Goal: Transaction & Acquisition: Book appointment/travel/reservation

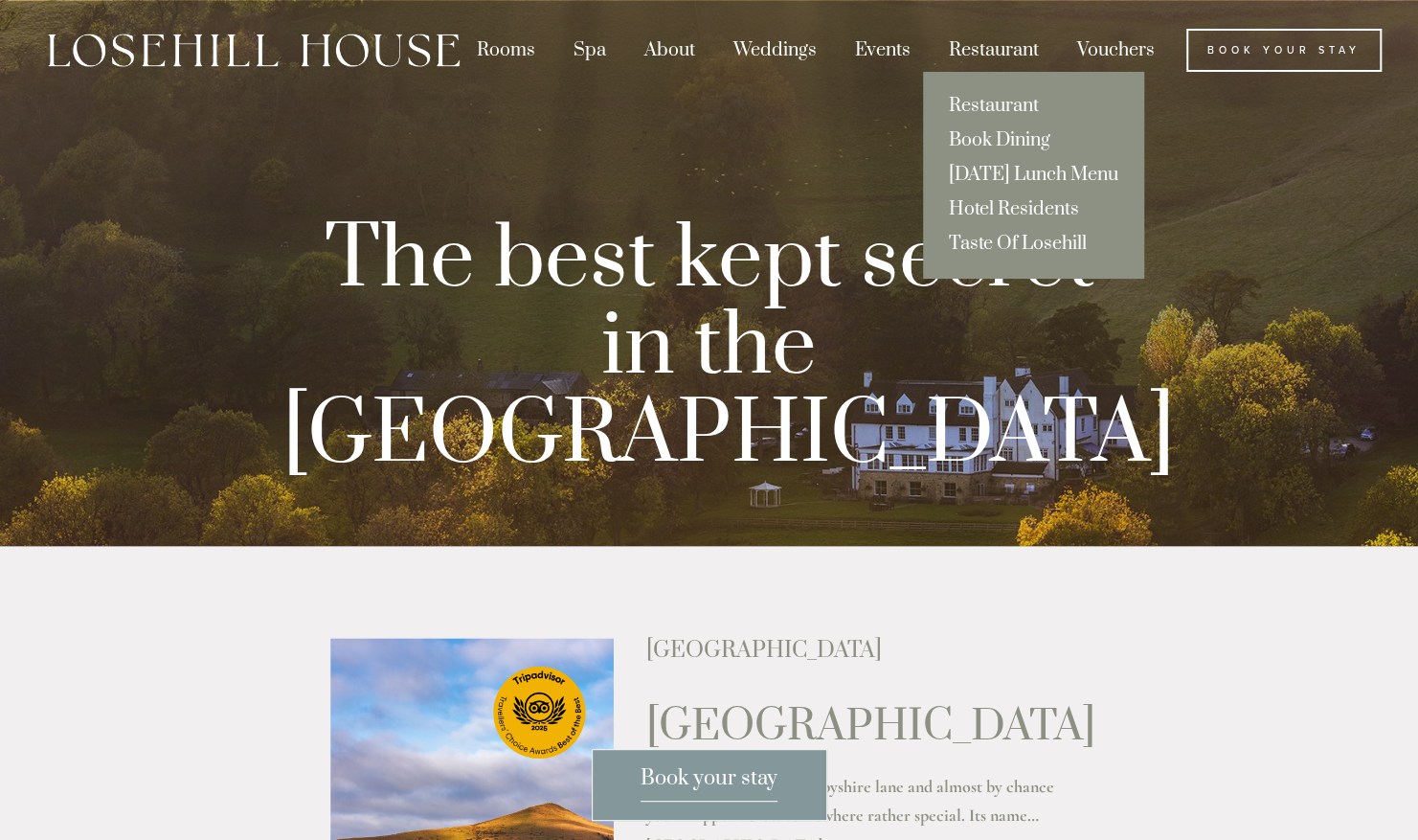
click at [968, 55] on div "Restaurant" at bounding box center [993, 50] width 125 height 43
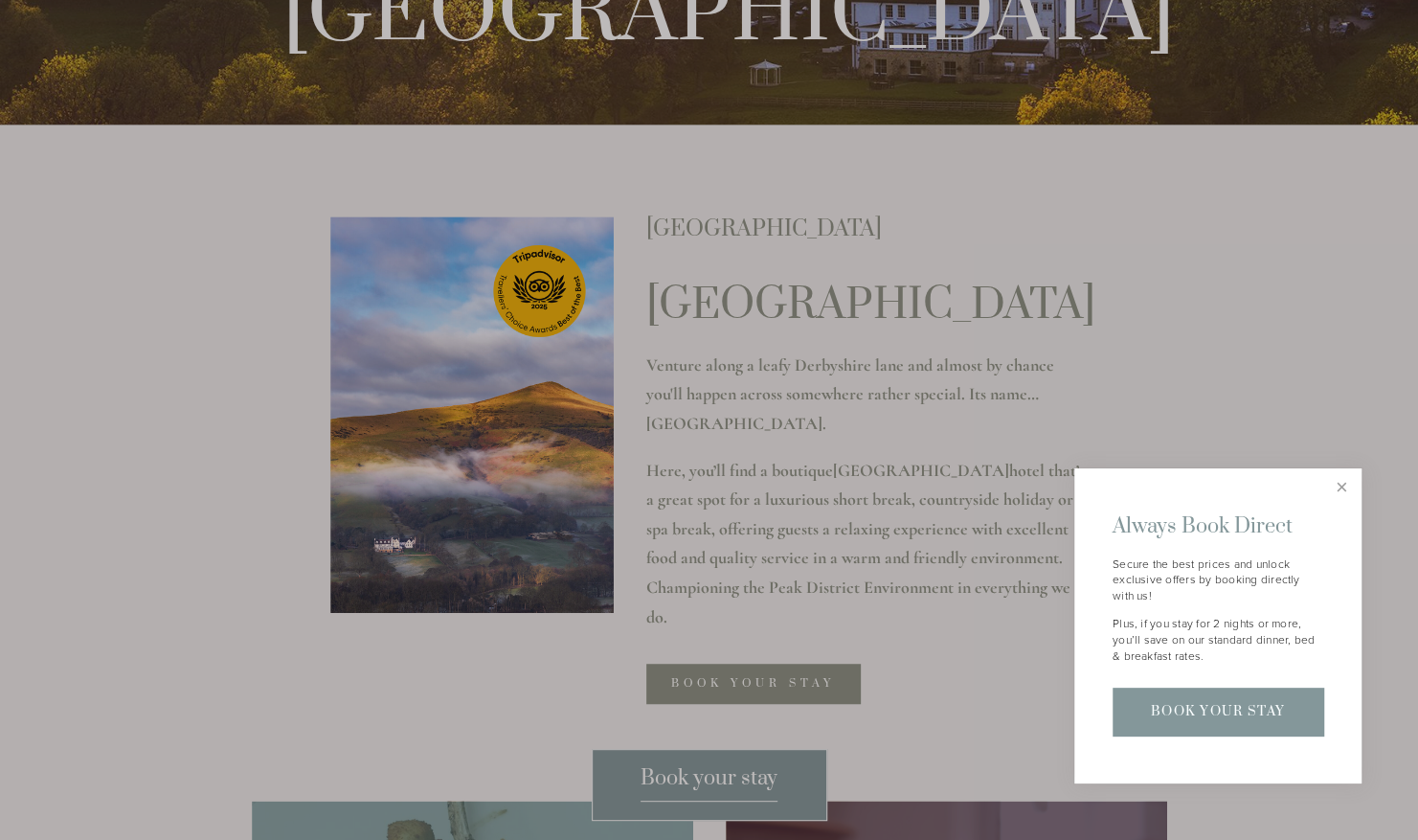
scroll to position [422, 0]
click at [1342, 492] on link "Close" at bounding box center [1342, 488] width 34 height 34
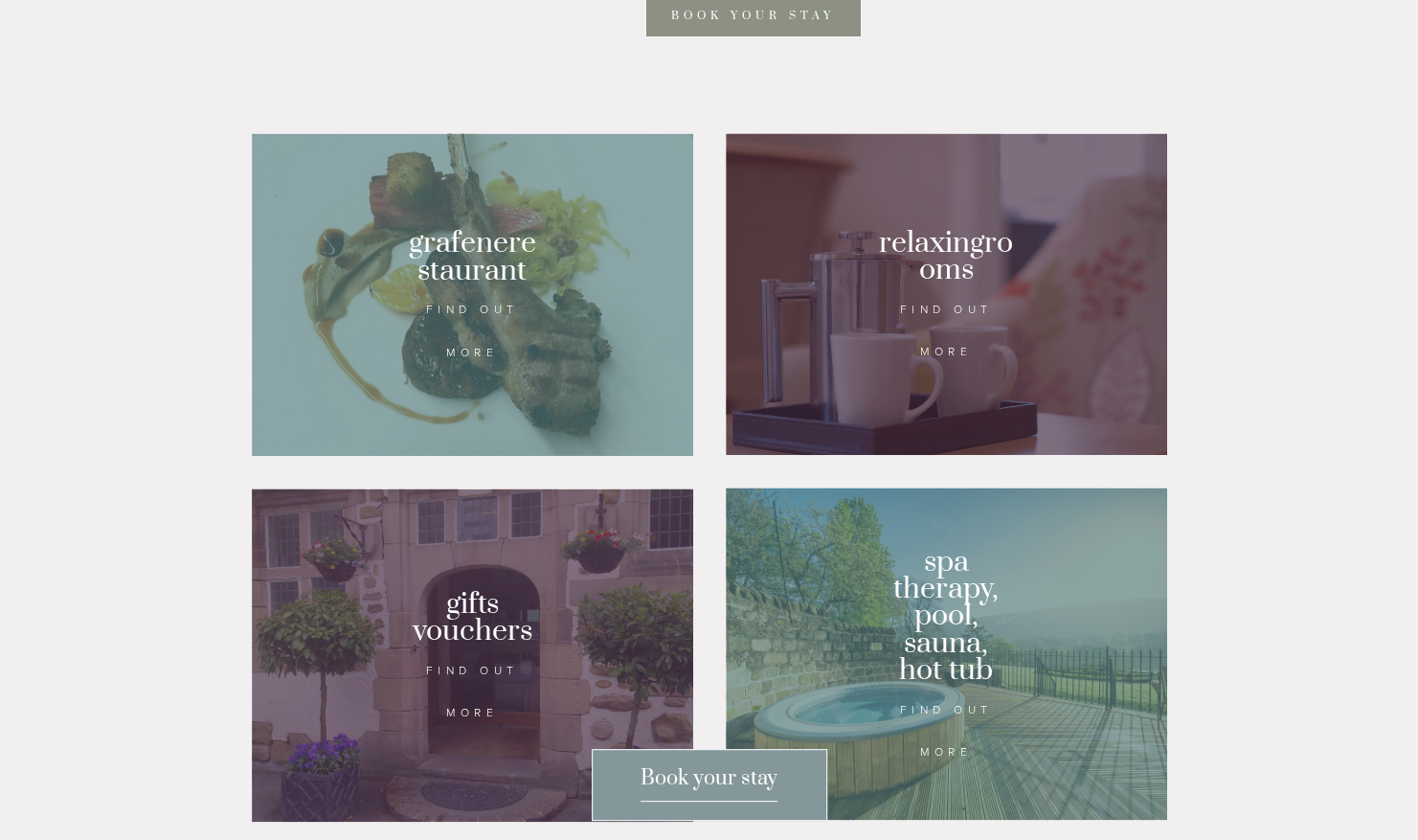
scroll to position [1090, 0]
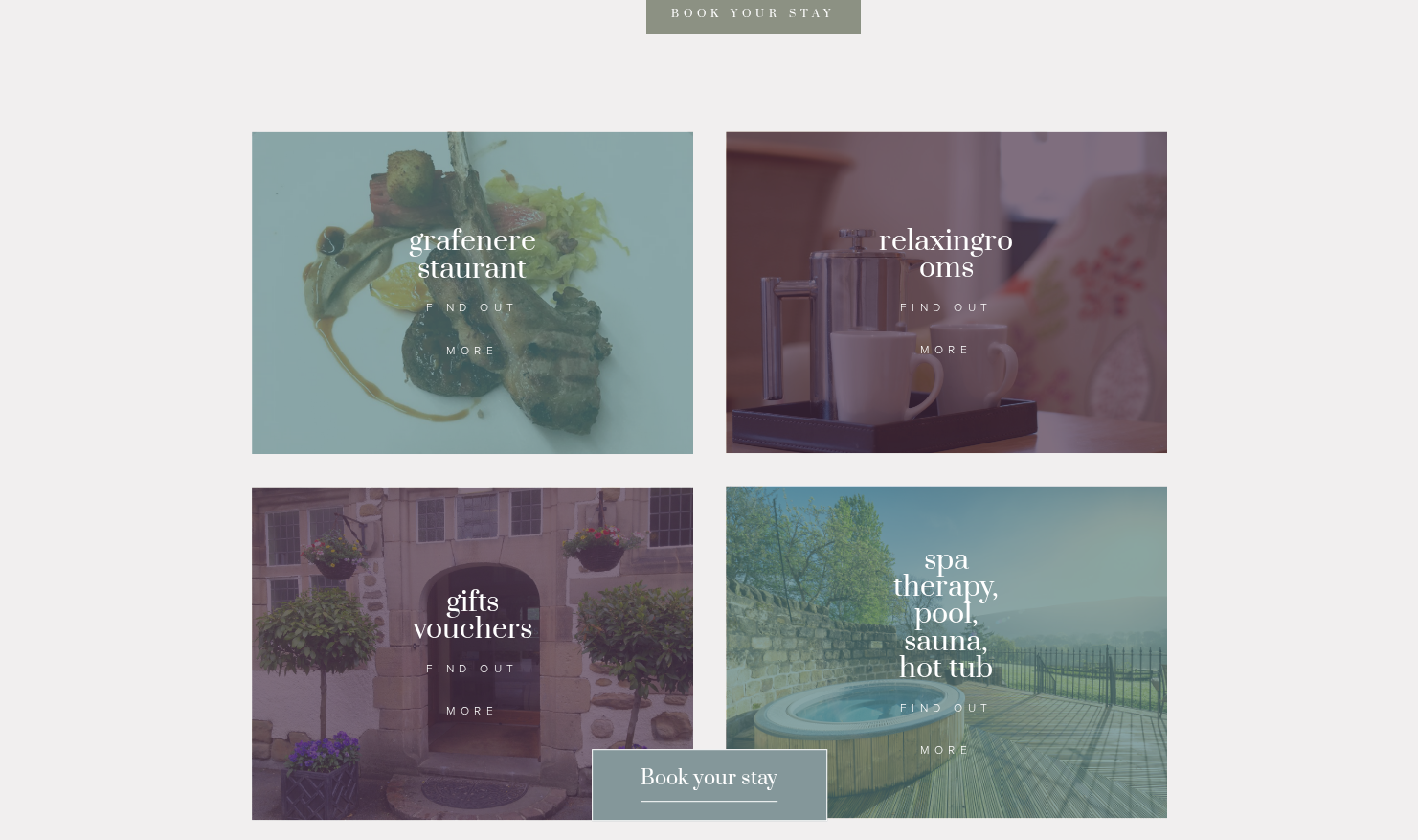
click at [462, 334] on div at bounding box center [472, 293] width 441 height 323
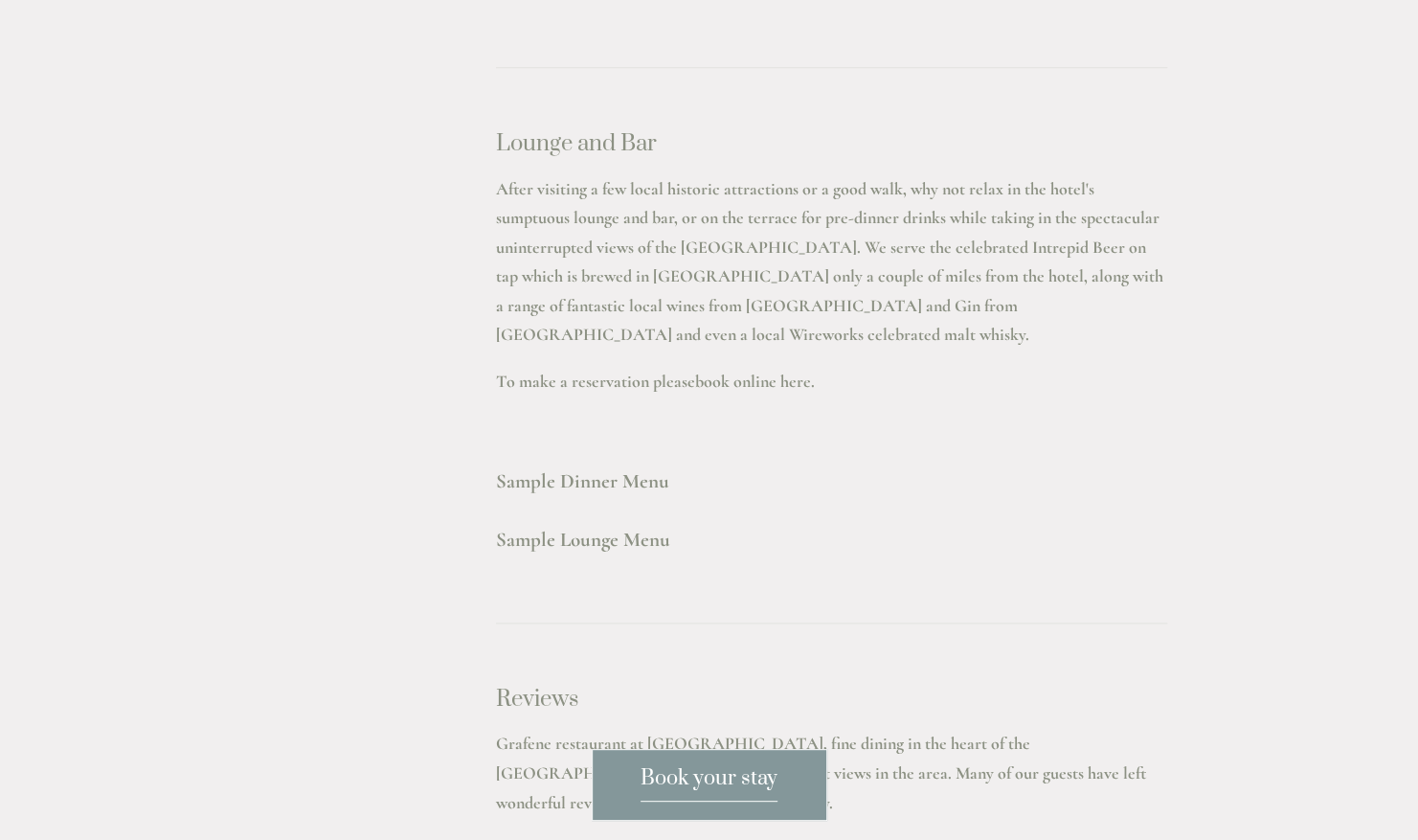
scroll to position [5227, 0]
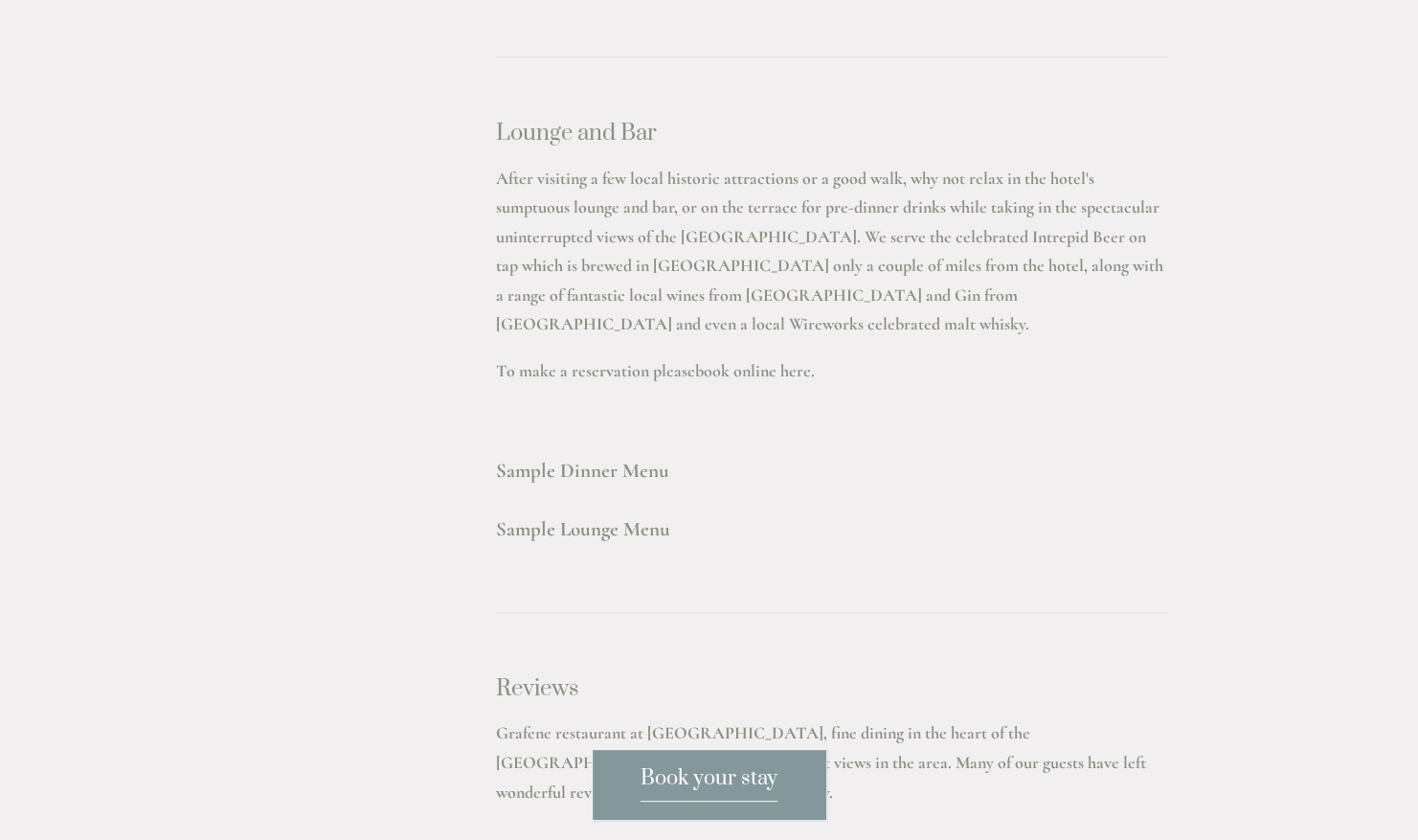
click at [585, 458] on strong "Sample Dinner Menu" at bounding box center [583, 470] width 173 height 24
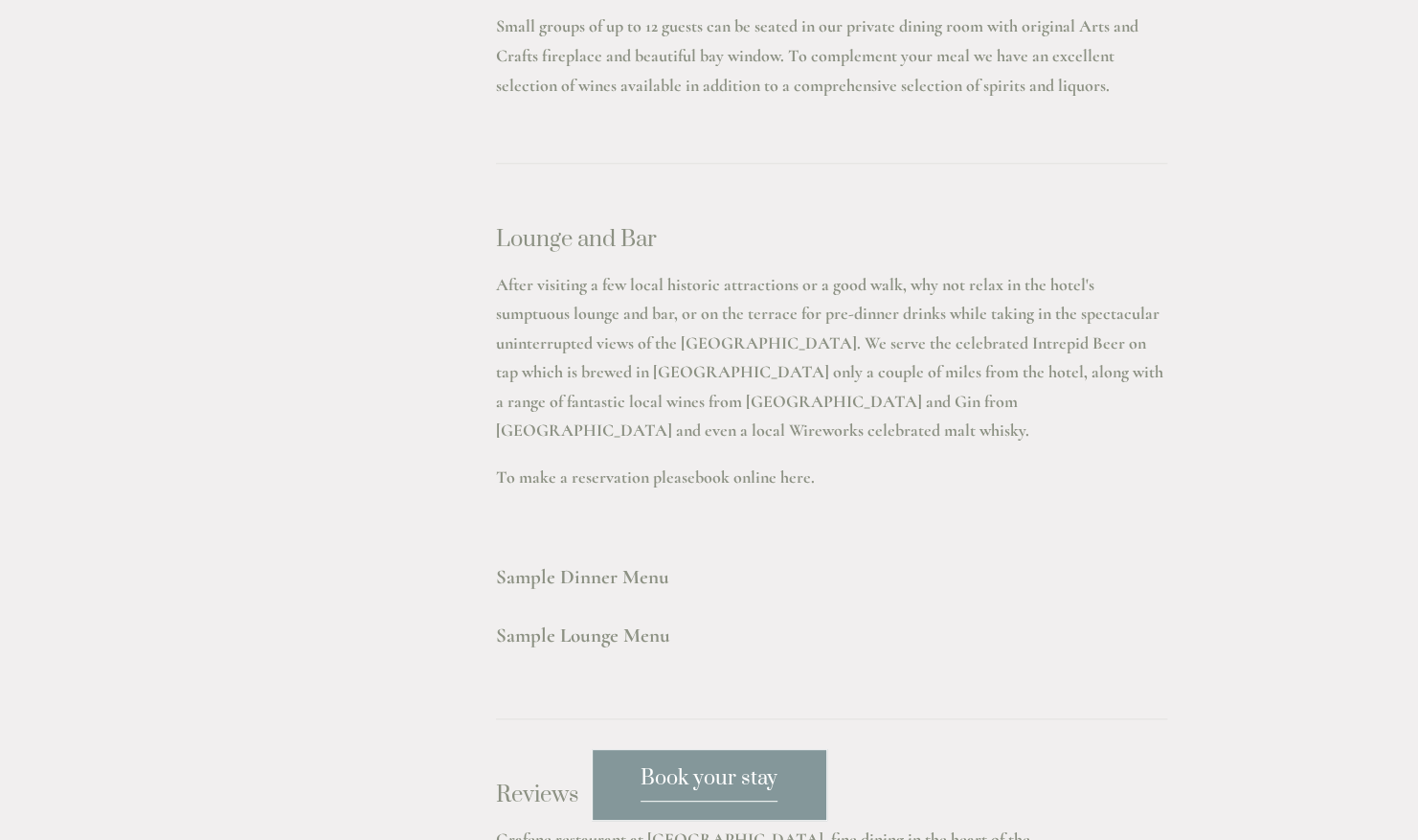
scroll to position [5118, 0]
click at [581, 568] on strong "Sample Dinner Menu" at bounding box center [583, 580] width 173 height 24
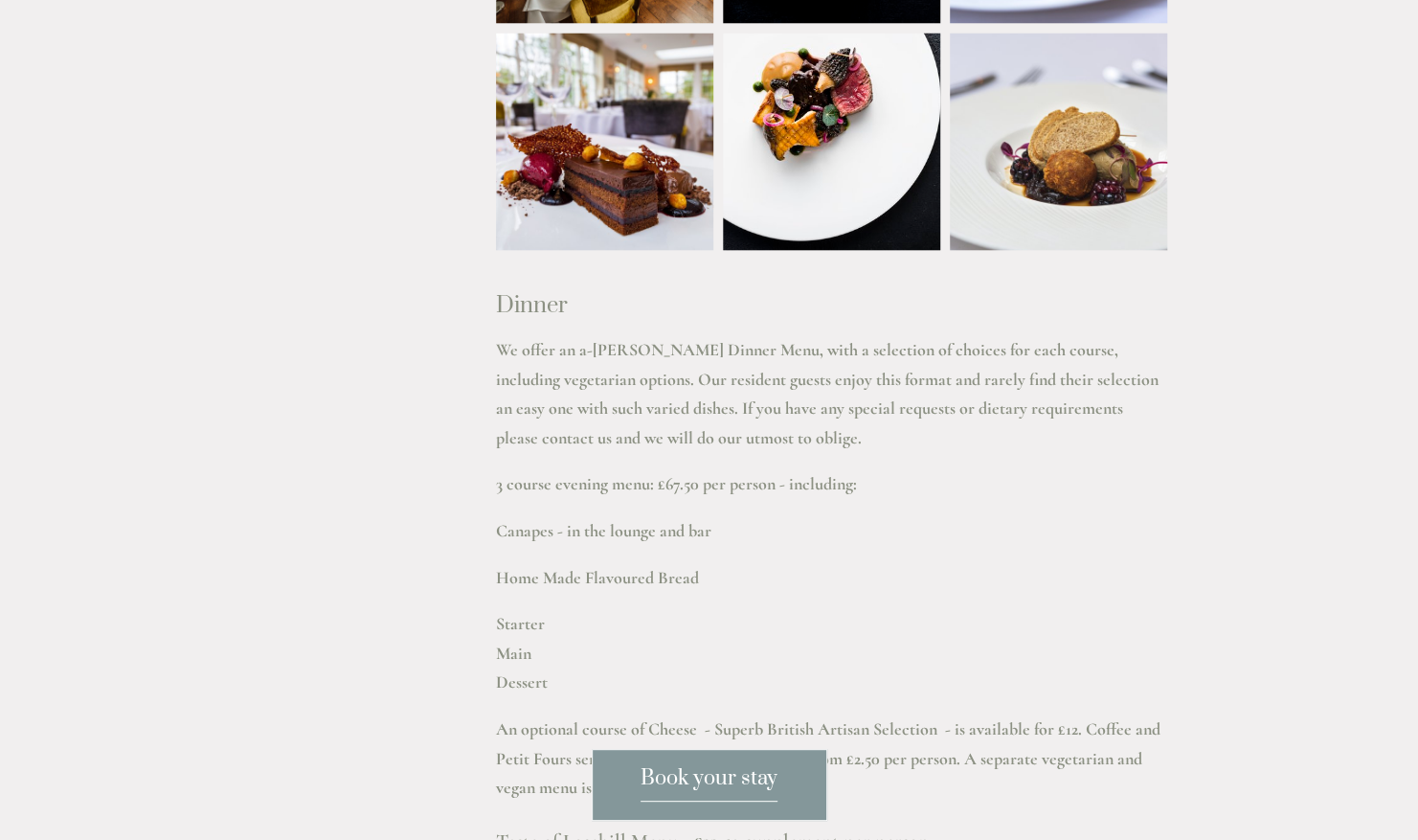
scroll to position [2248, 0]
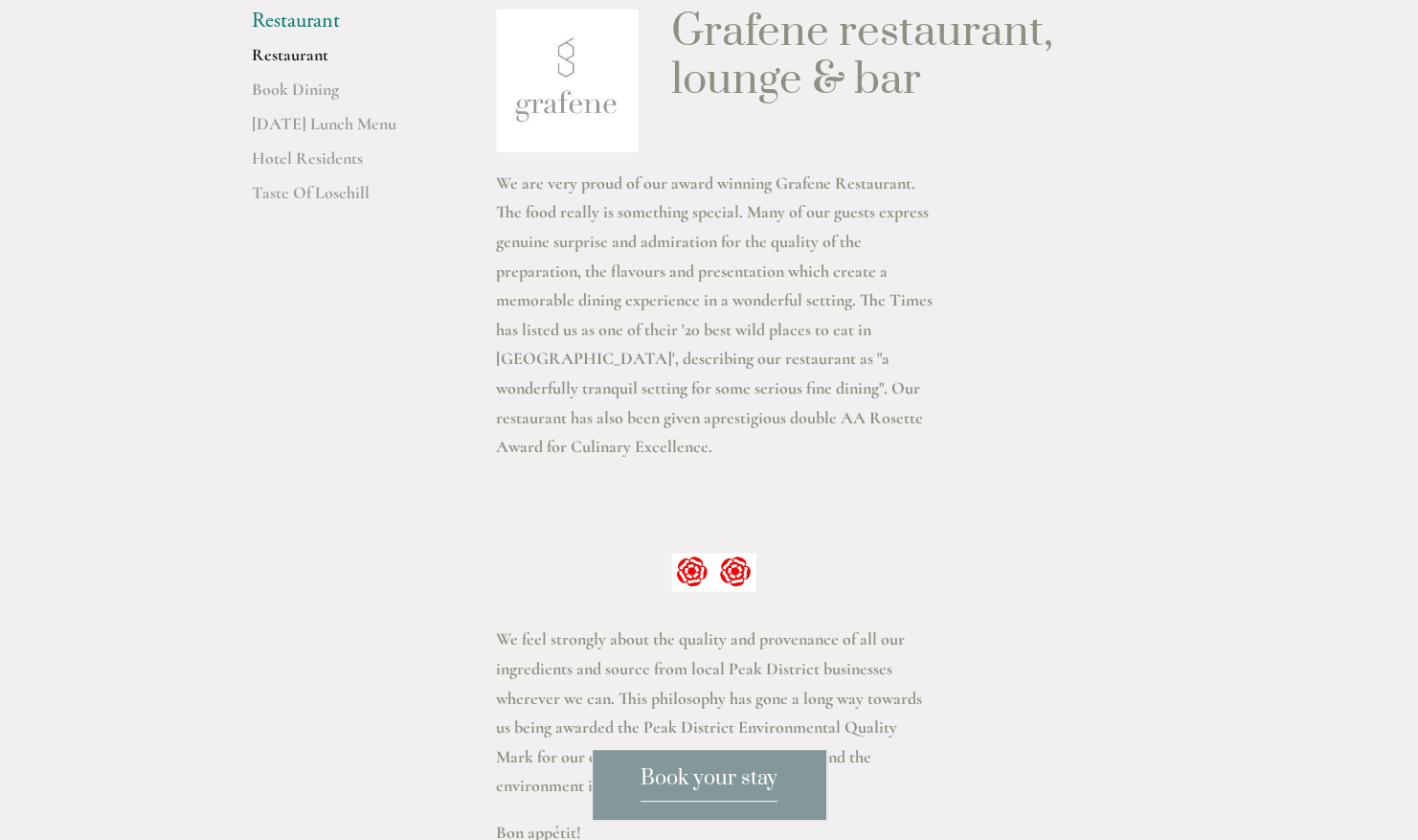
scroll to position [622, 0]
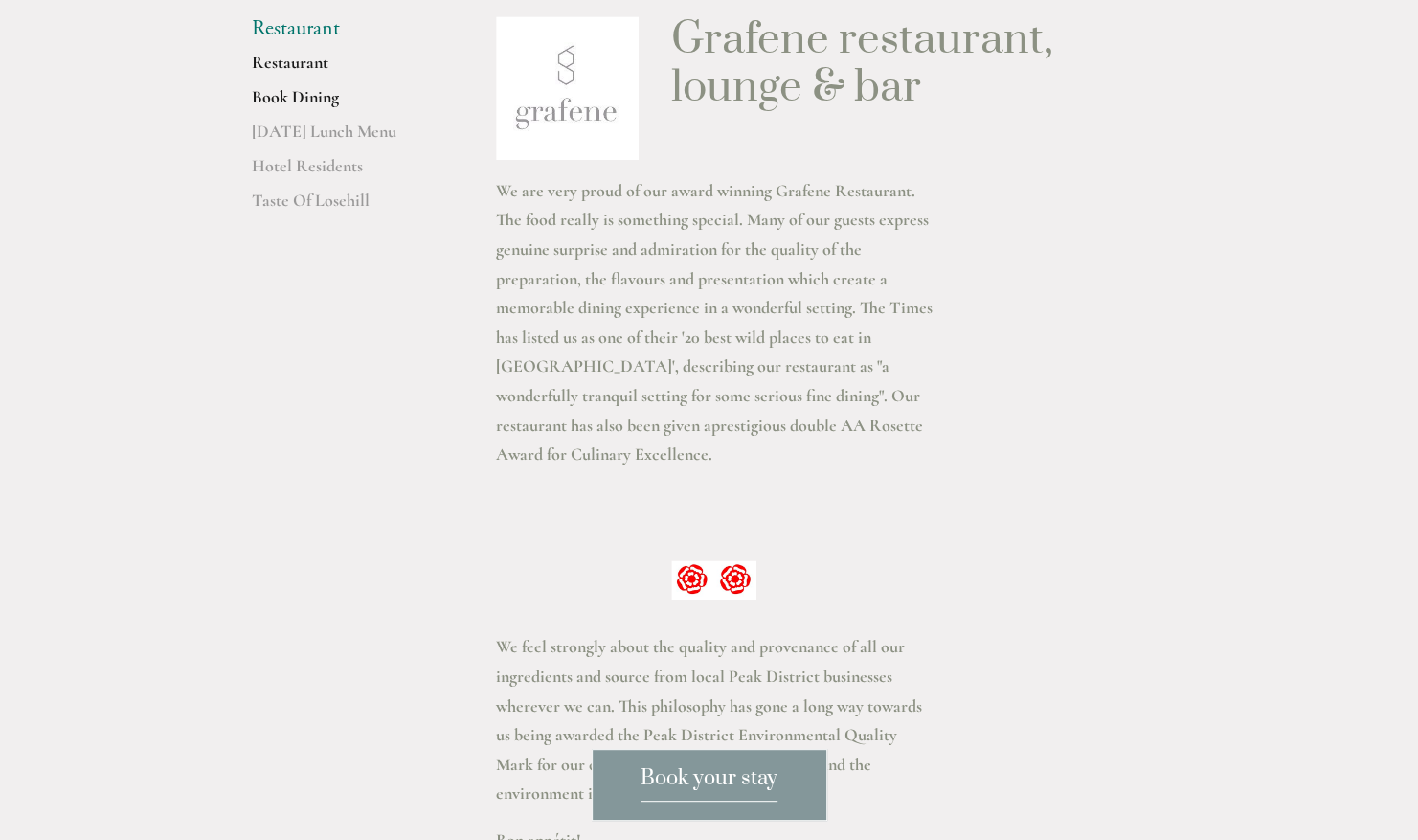
click at [297, 92] on link "Book Dining" at bounding box center [344, 103] width 183 height 35
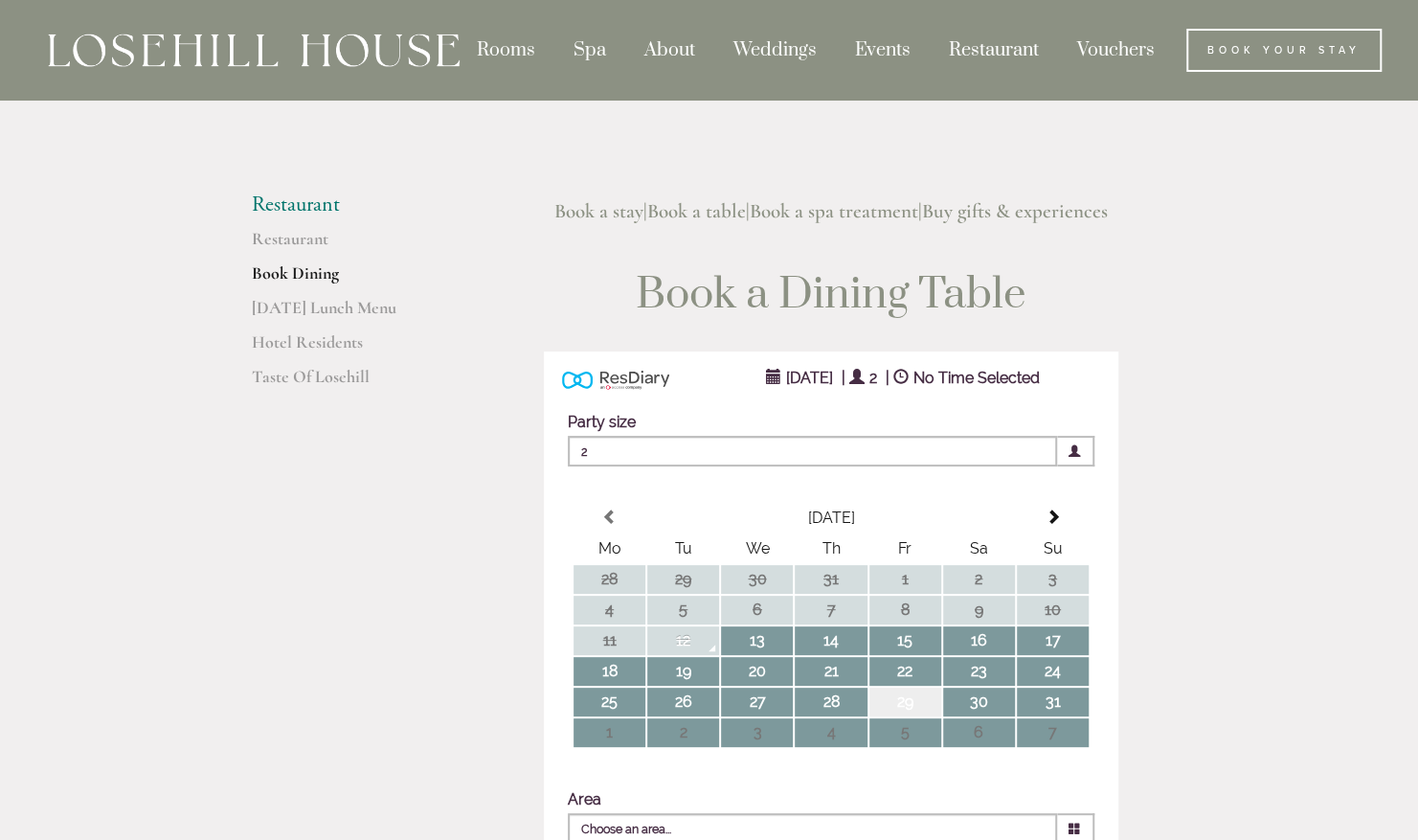
click at [902, 710] on td "29" at bounding box center [906, 701] width 72 height 29
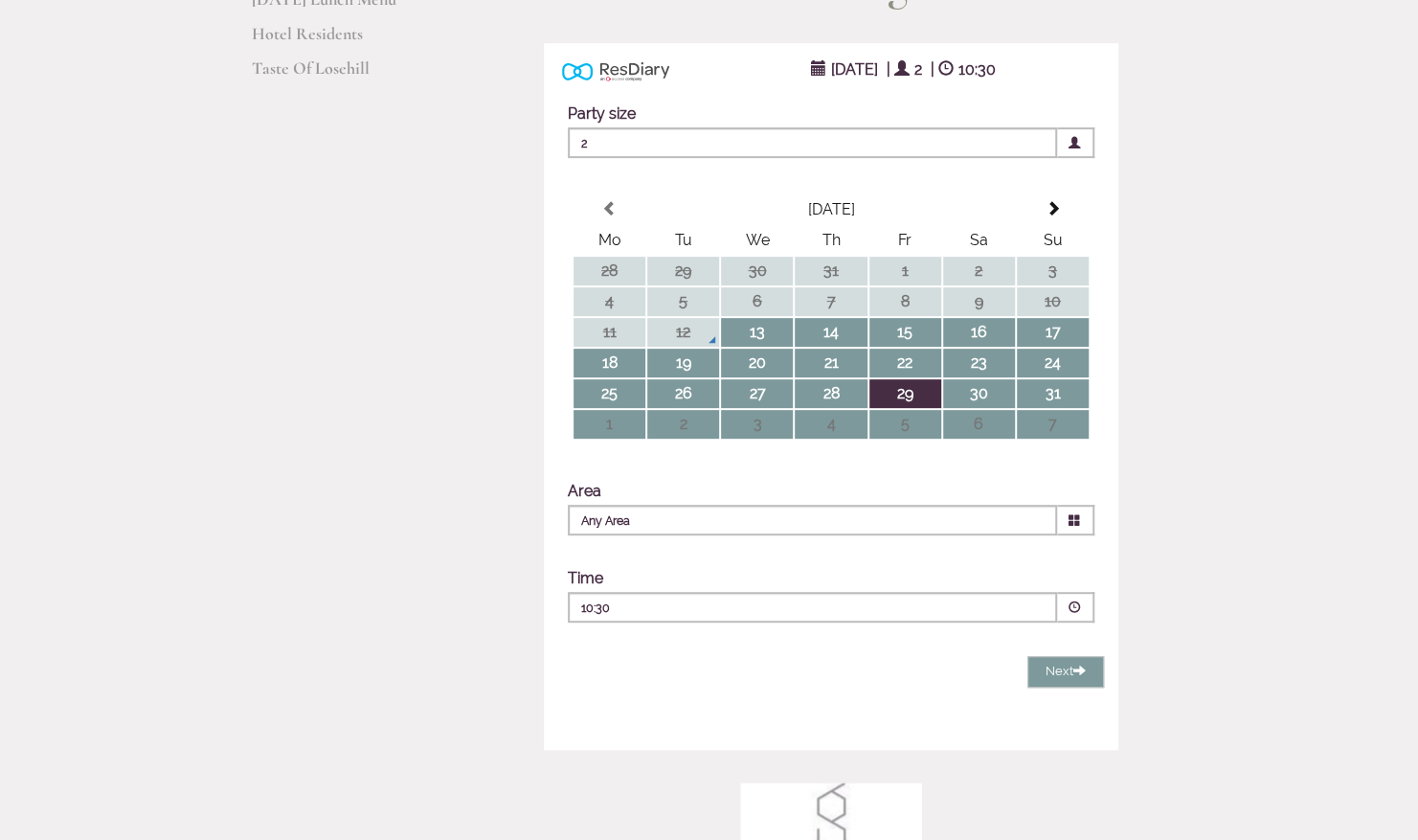
scroll to position [314, 0]
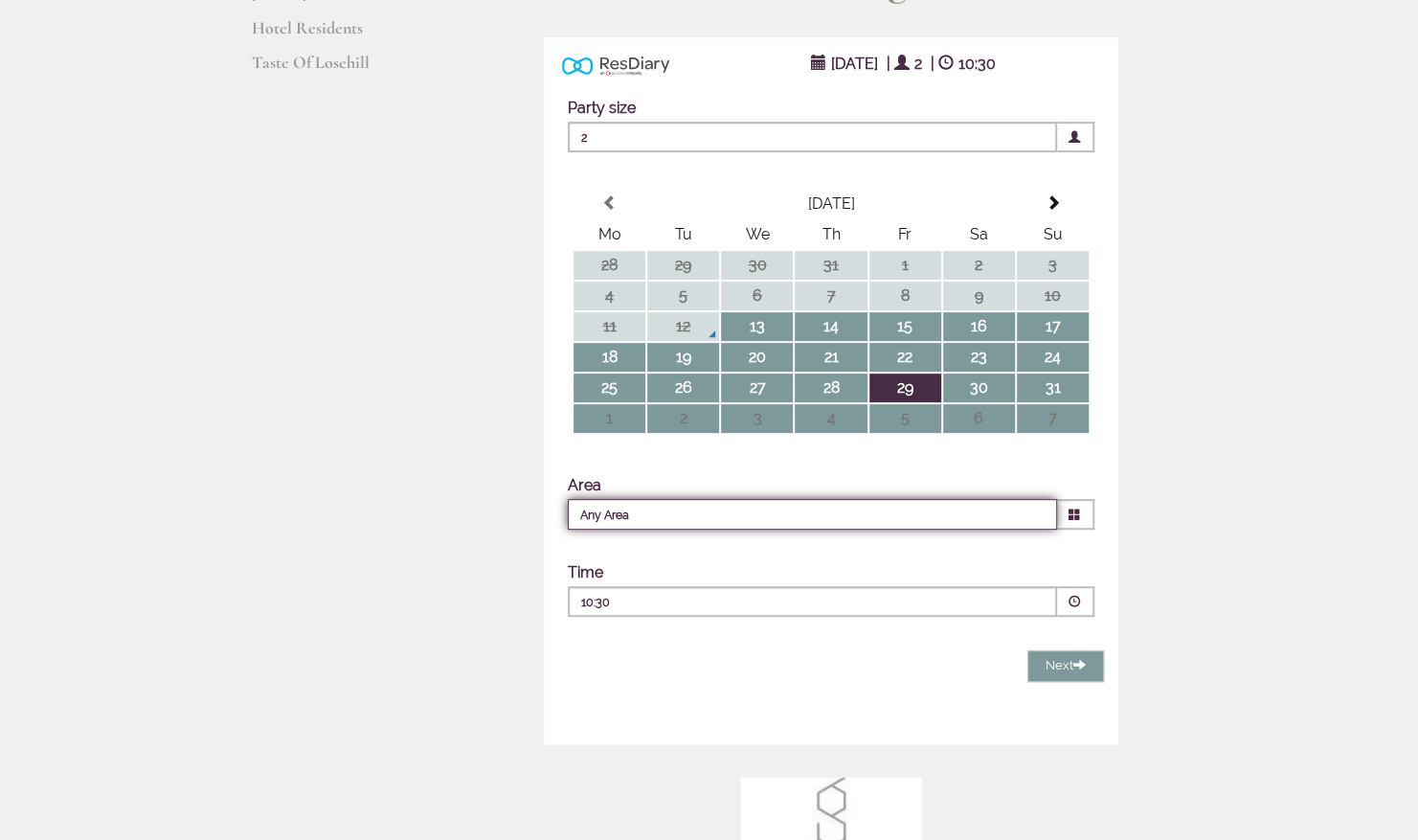
click at [1057, 517] on input "Any Area" at bounding box center [812, 514] width 489 height 31
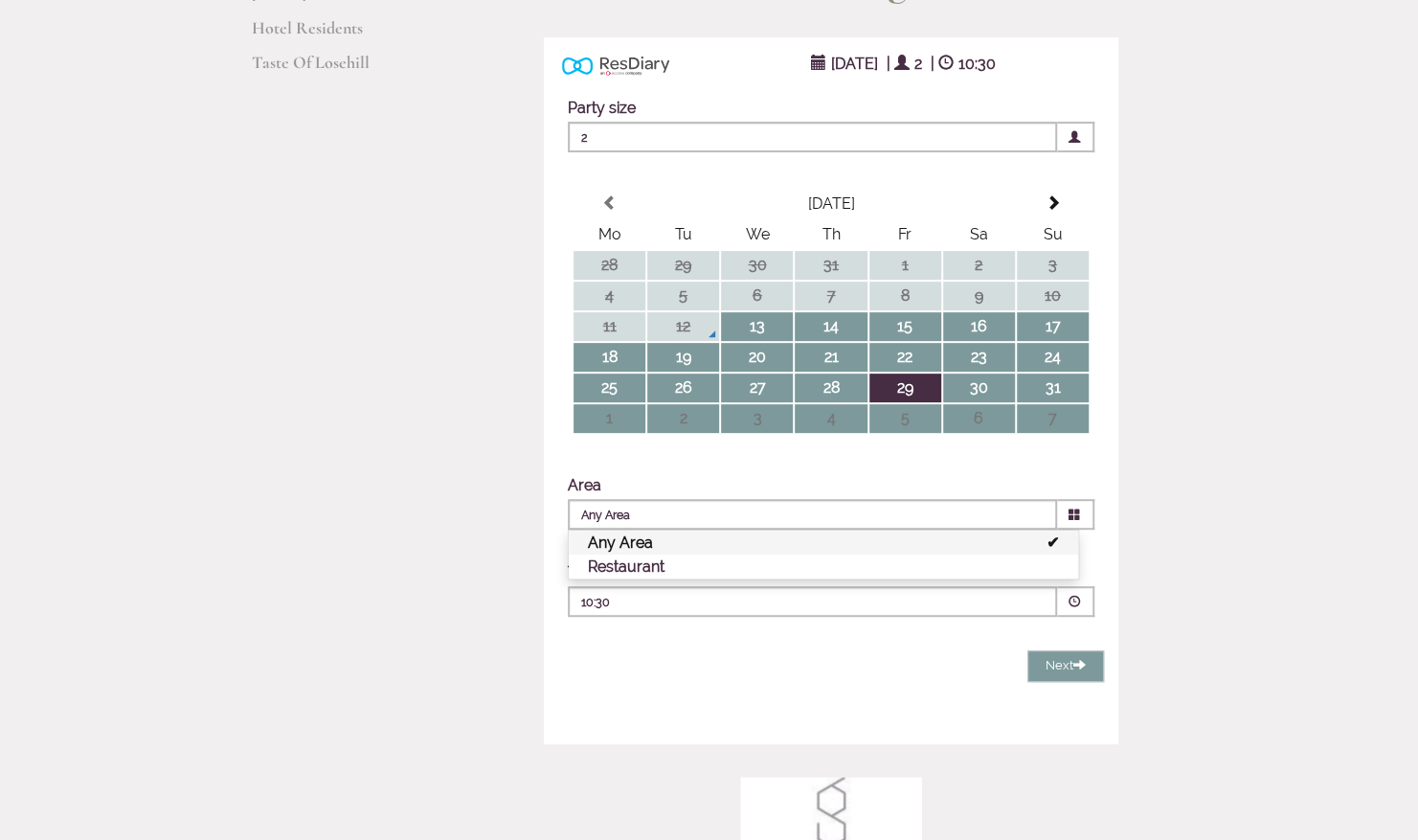
click at [843, 600] on p "10:30" at bounding box center [754, 602] width 347 height 17
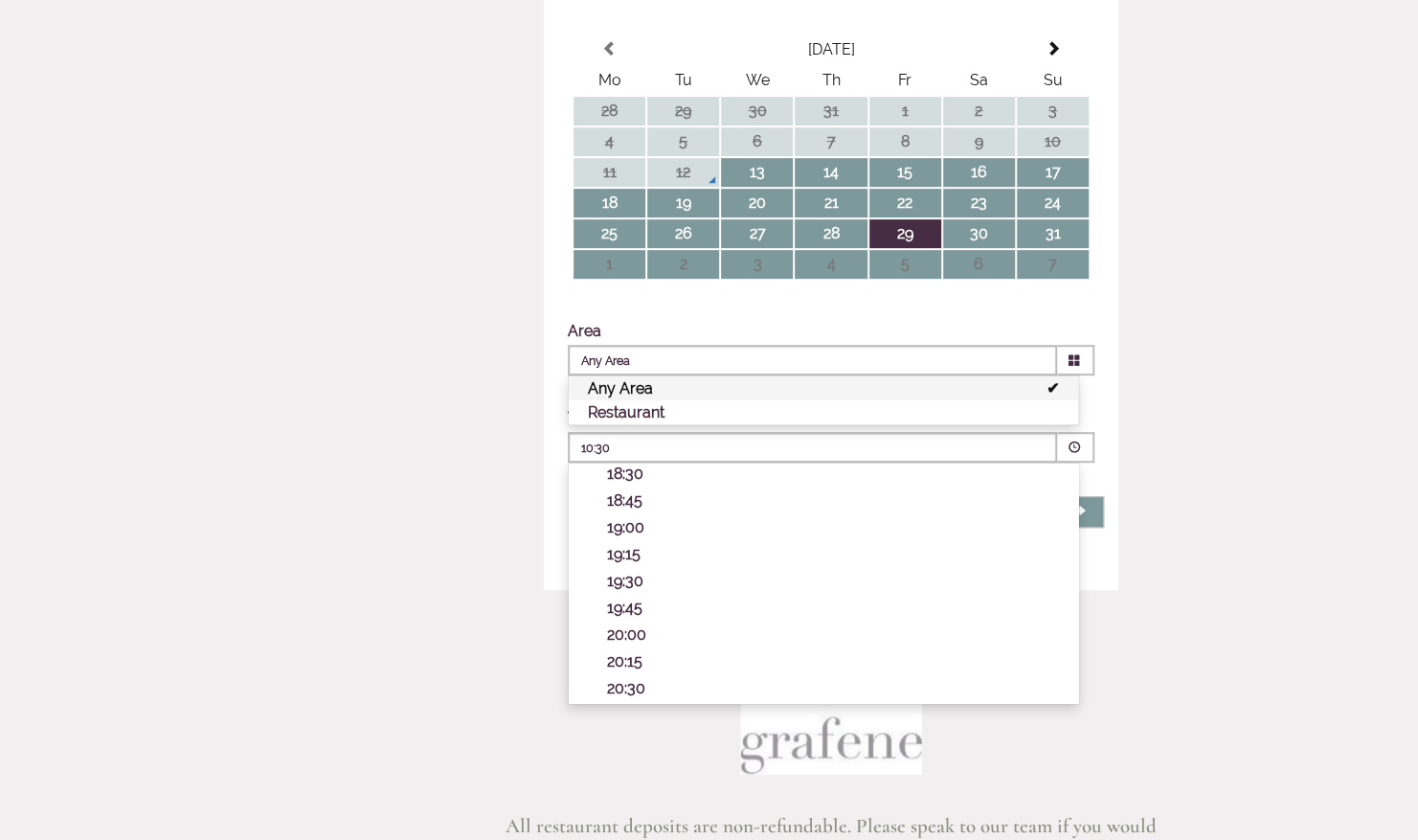
scroll to position [496, 0]
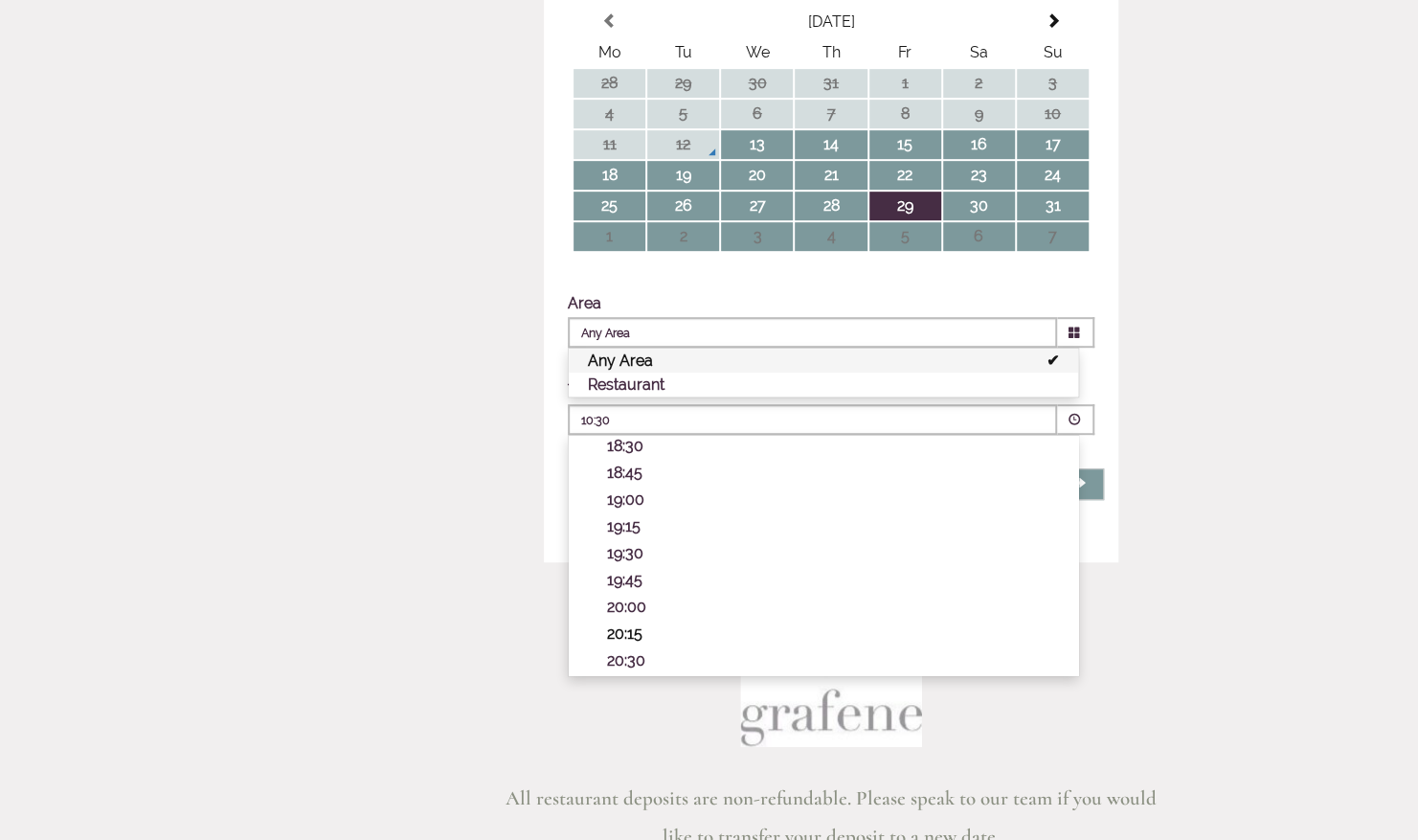
click at [619, 643] on p "20:15" at bounding box center [833, 634] width 452 height 18
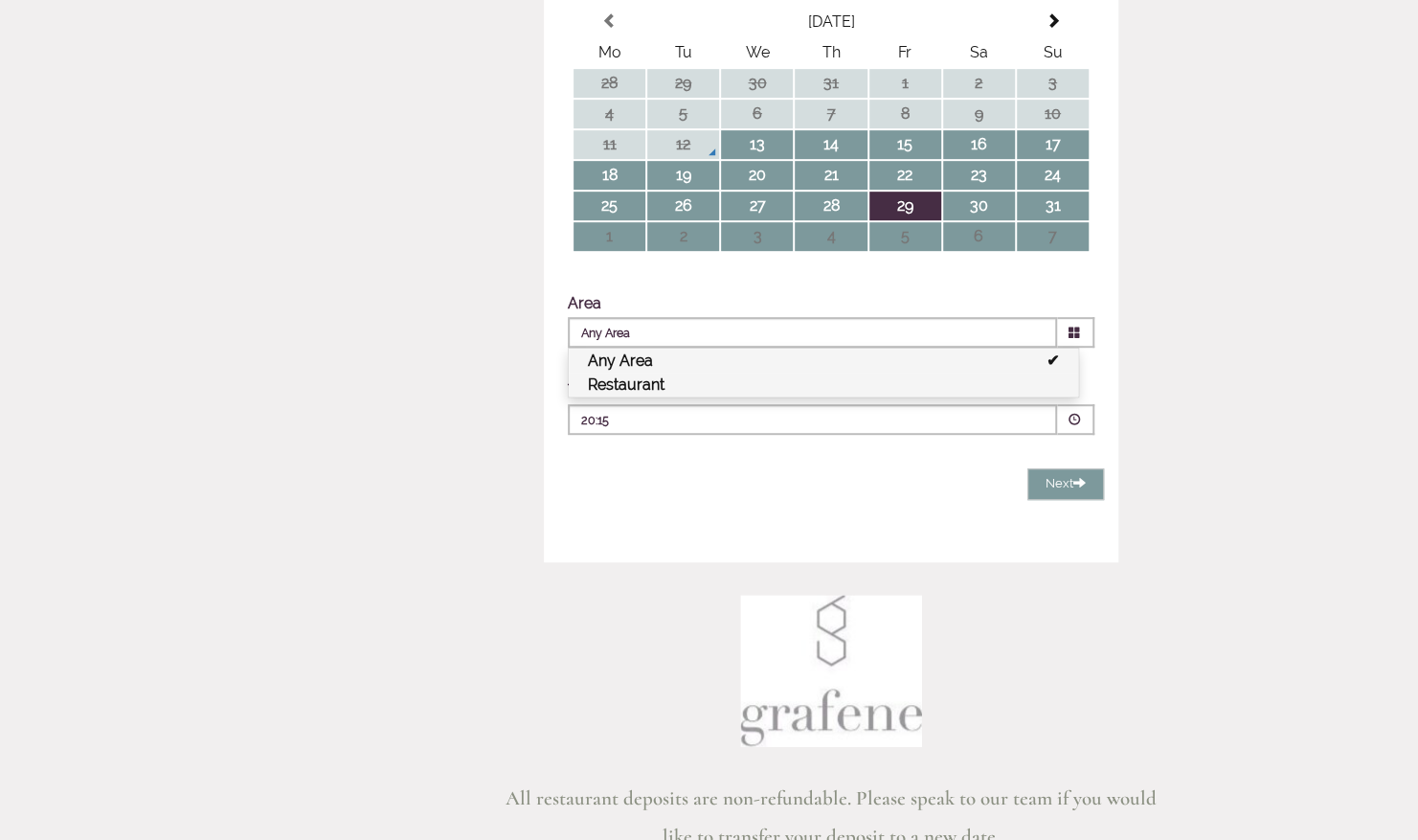
click at [992, 383] on li "Restaurant" at bounding box center [823, 385] width 509 height 24
type input "Restaurant"
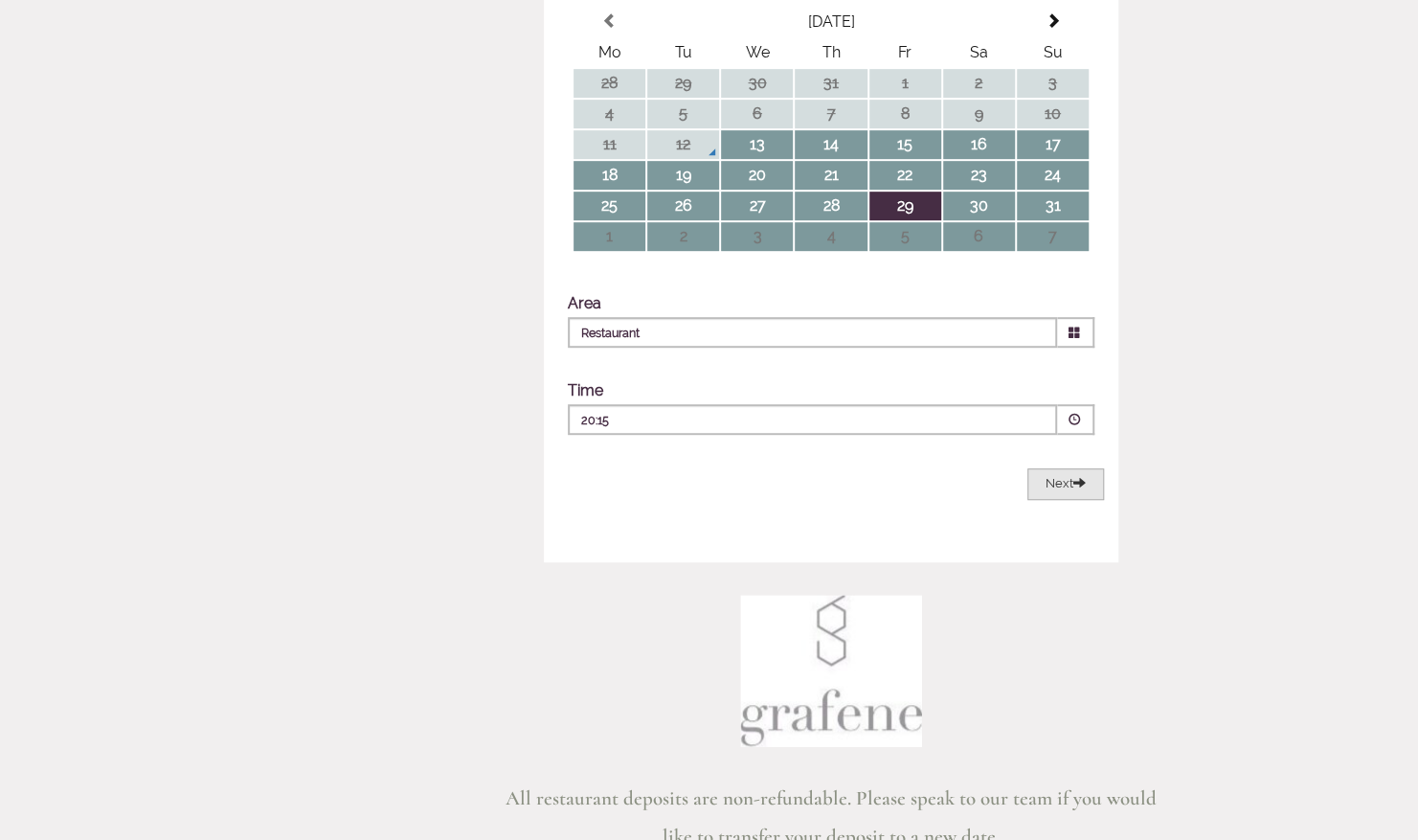
click at [1059, 488] on span "Next" at bounding box center [1065, 483] width 40 height 14
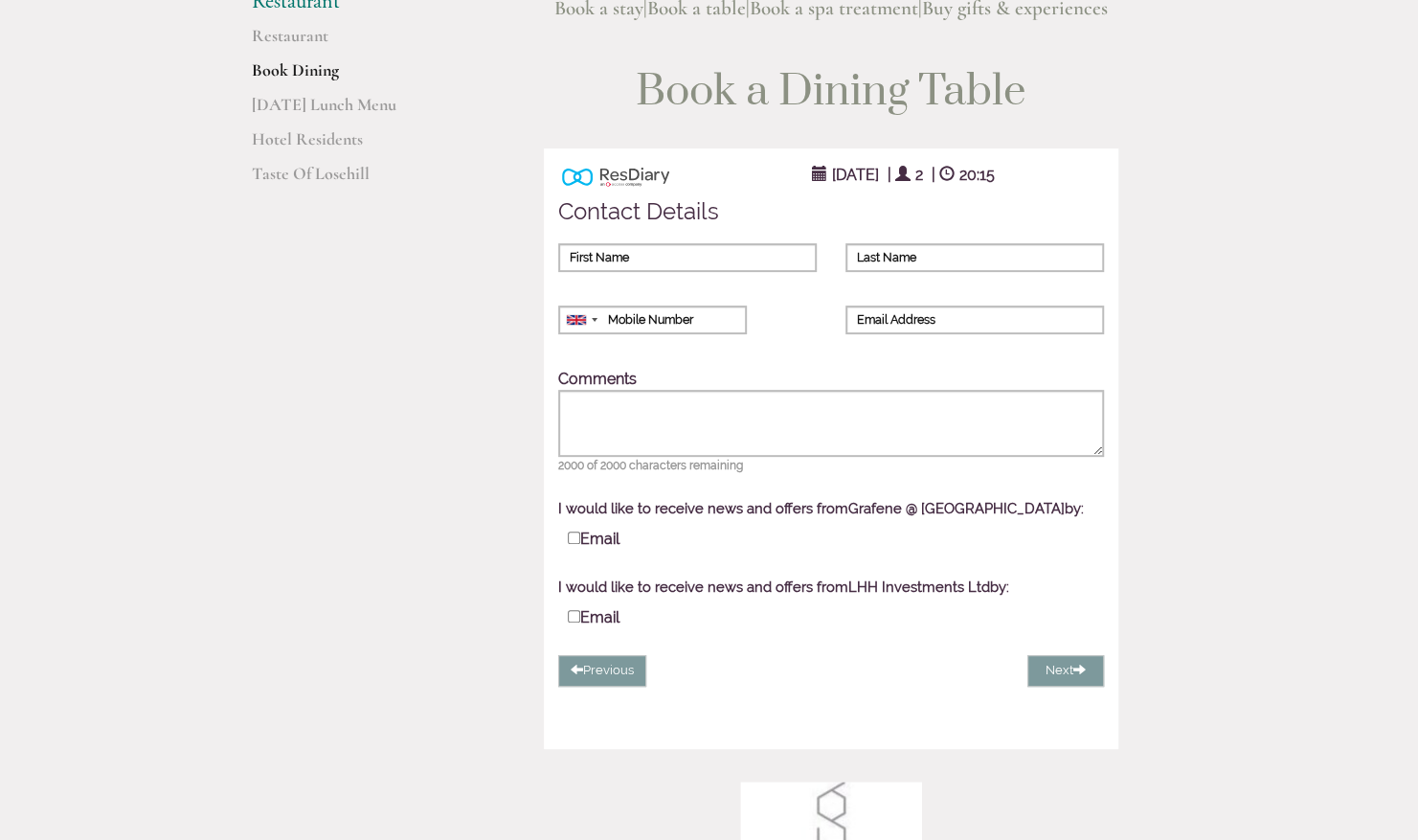
scroll to position [200, 0]
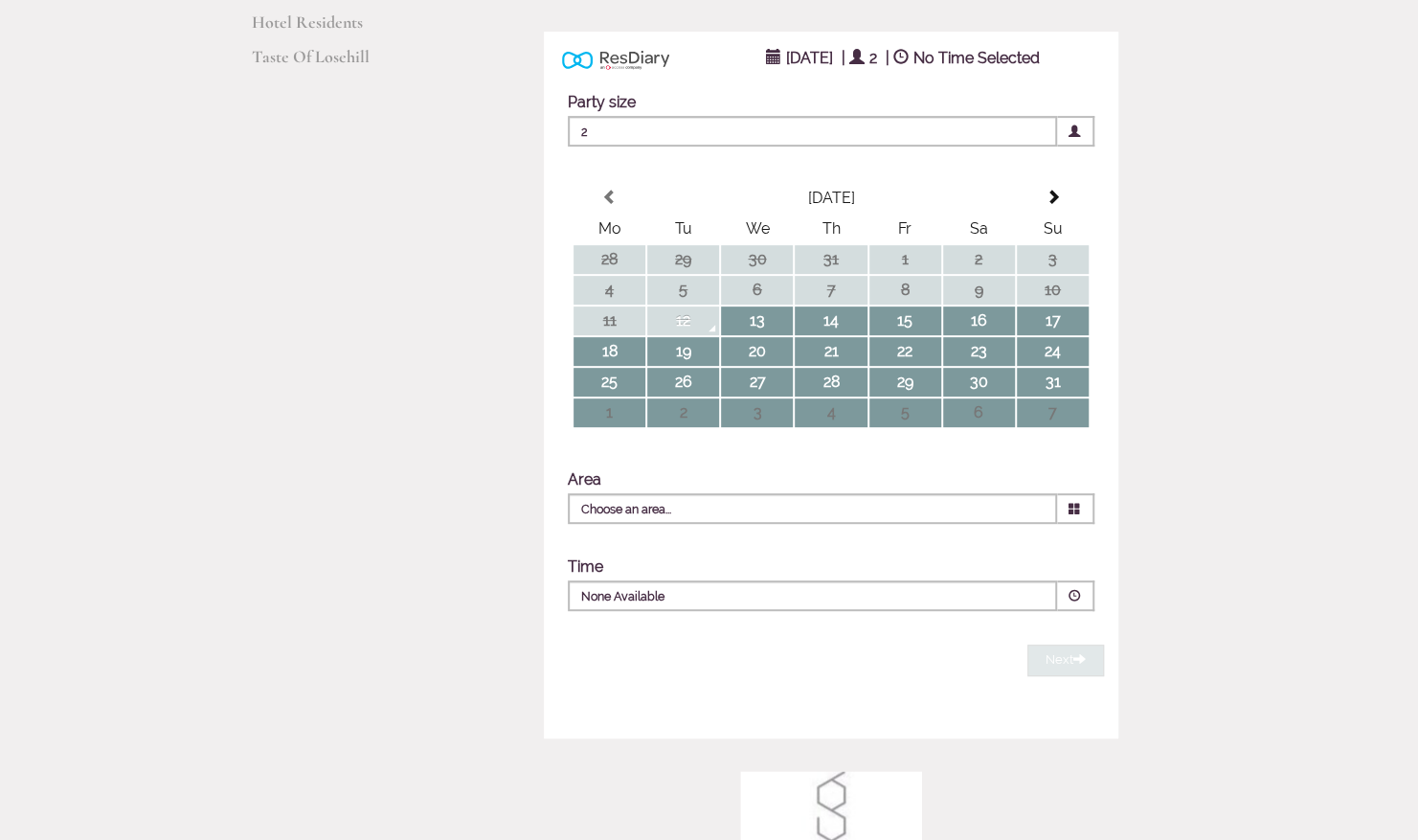
scroll to position [309, 0]
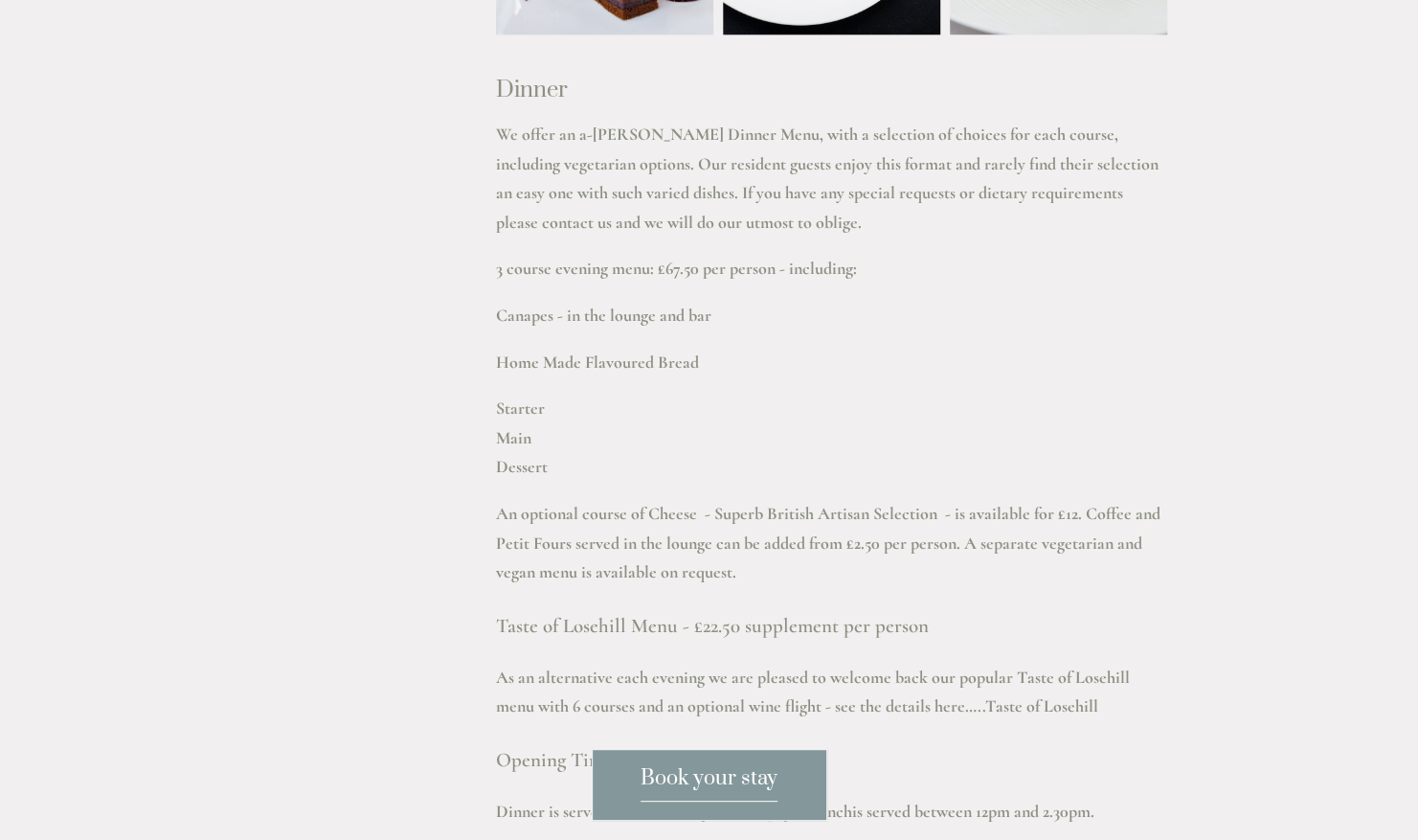
scroll to position [2463, 0]
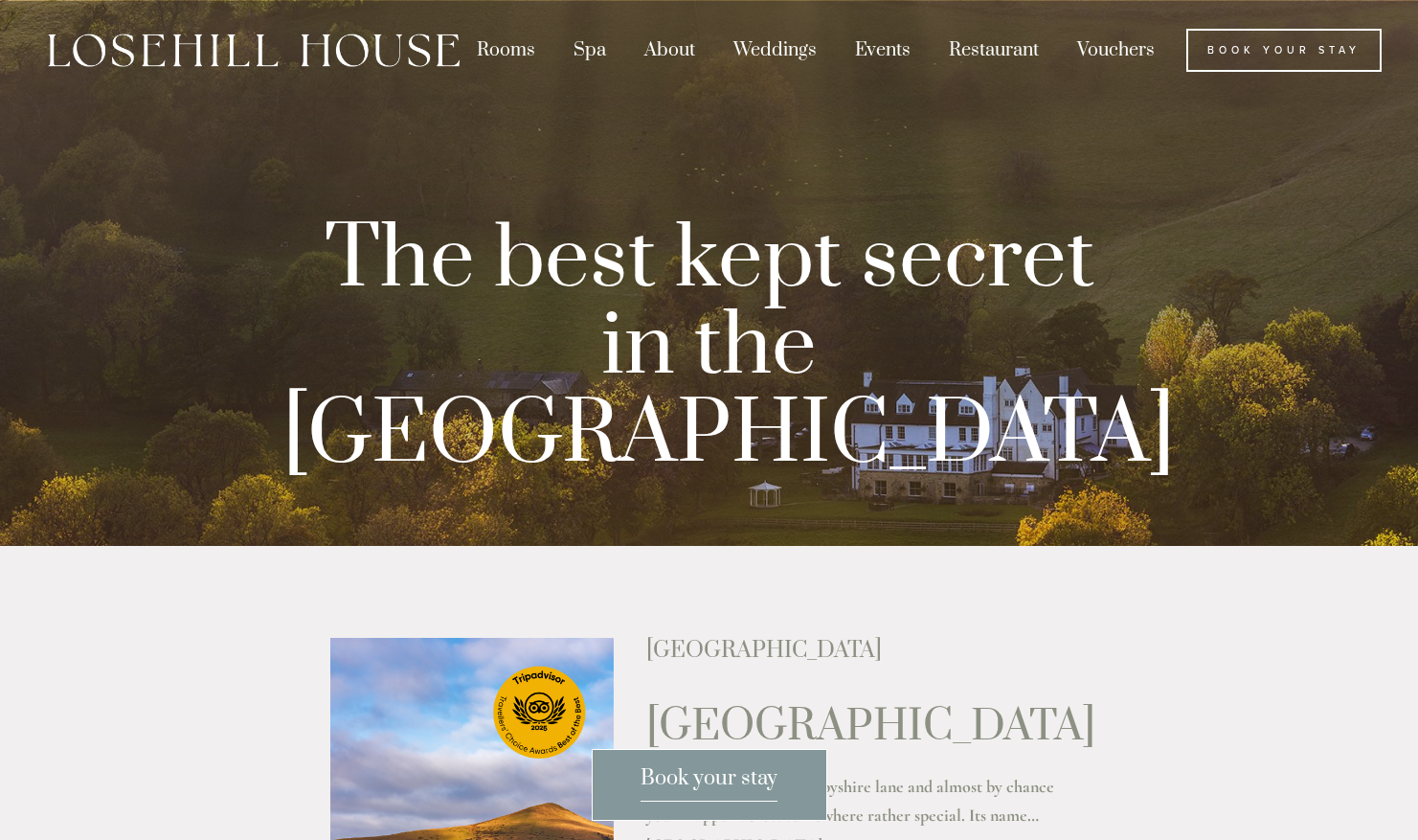
scroll to position [1090, 0]
